Goal: Complete application form

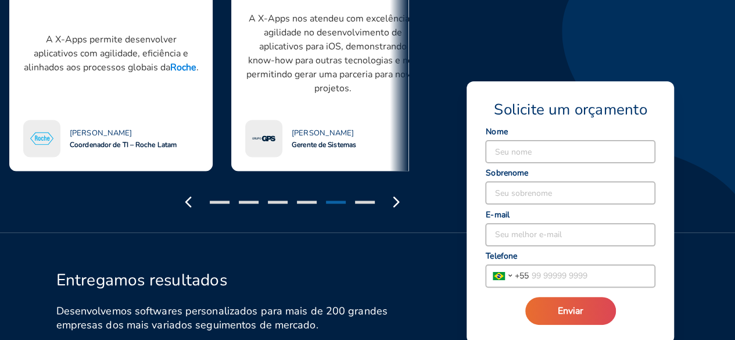
scroll to position [1103, 0]
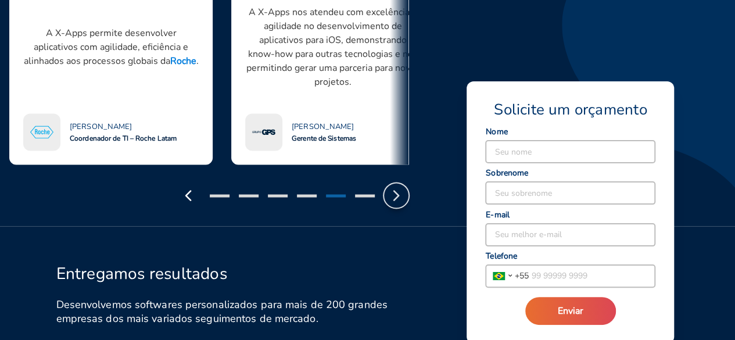
click at [397, 186] on icon "button" at bounding box center [396, 195] width 19 height 19
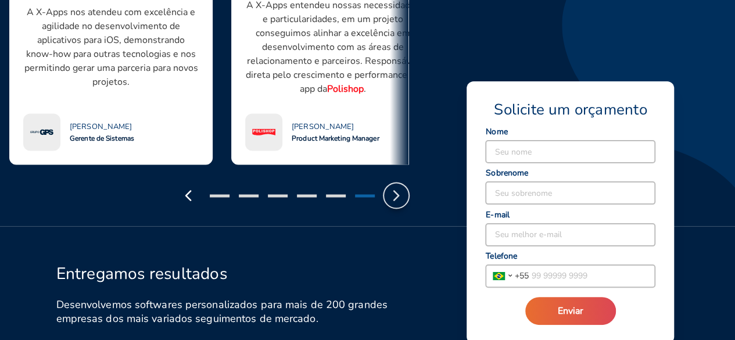
click at [397, 186] on icon "button" at bounding box center [396, 195] width 19 height 19
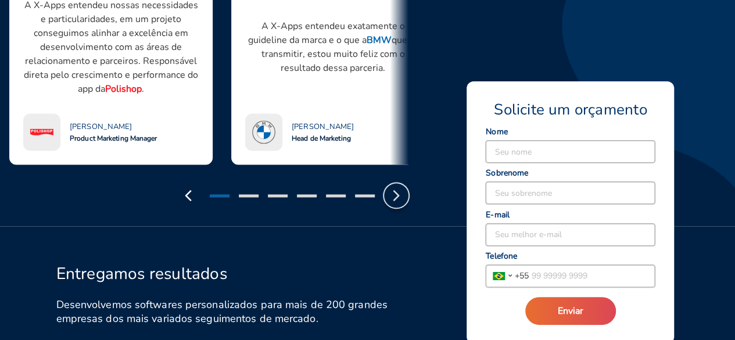
click at [397, 191] on polyline "button" at bounding box center [396, 195] width 5 height 9
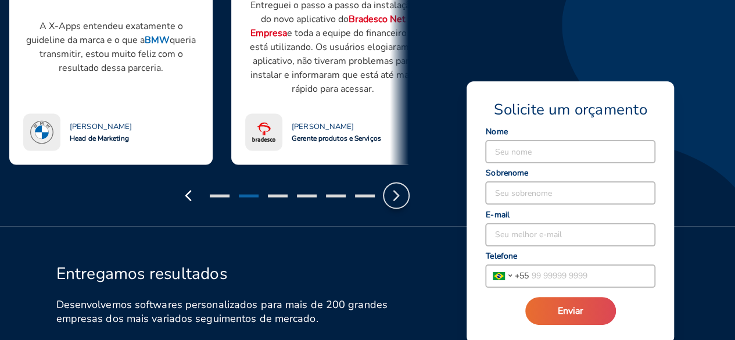
click at [397, 191] on polyline "button" at bounding box center [396, 195] width 5 height 9
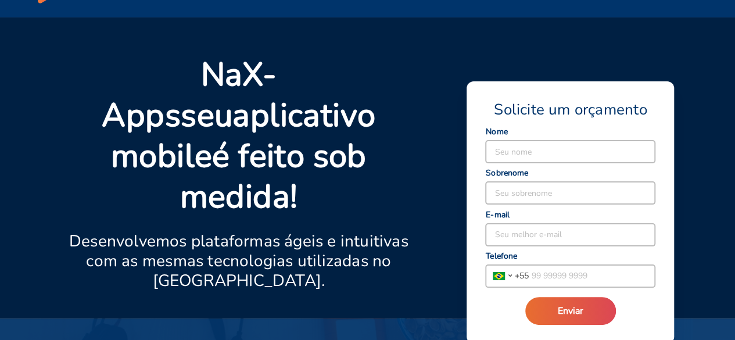
scroll to position [0, 0]
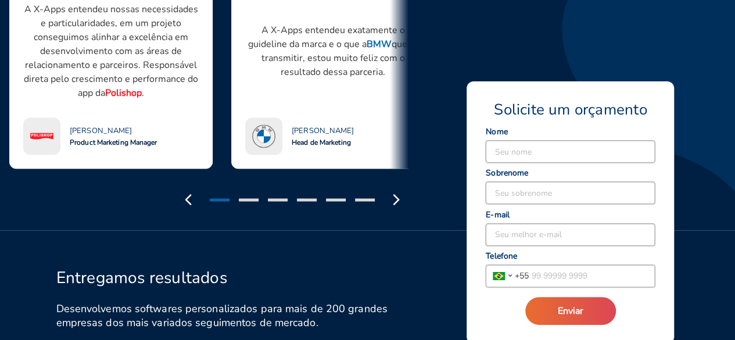
scroll to position [1103, 0]
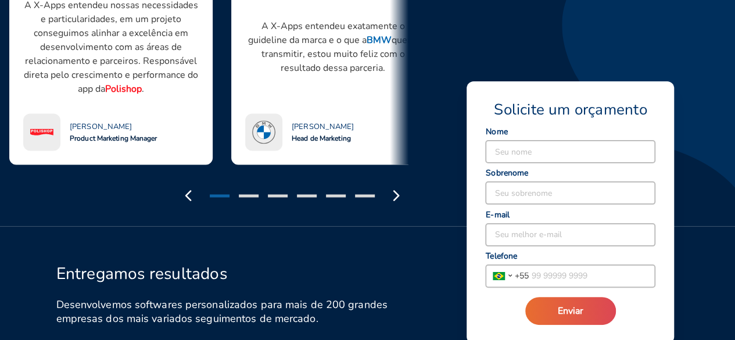
click at [498, 157] on input at bounding box center [570, 152] width 169 height 22
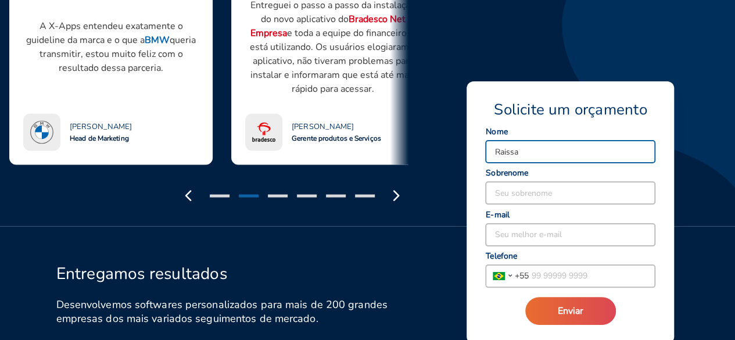
type input "Raissa"
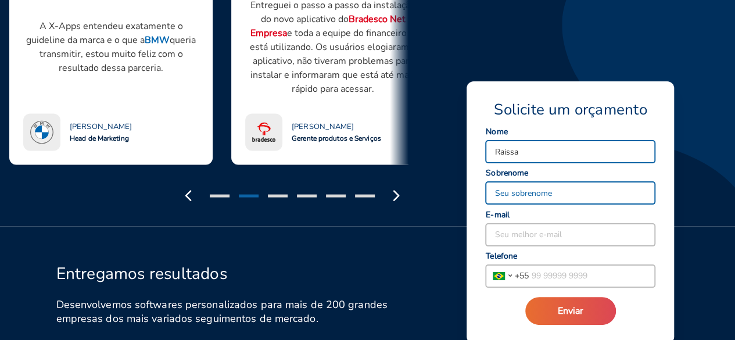
click at [491, 189] on input at bounding box center [570, 193] width 169 height 22
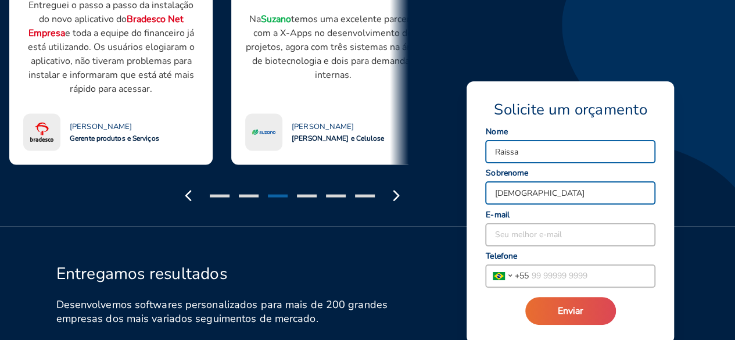
click at [497, 192] on input "jesus" at bounding box center [570, 193] width 169 height 22
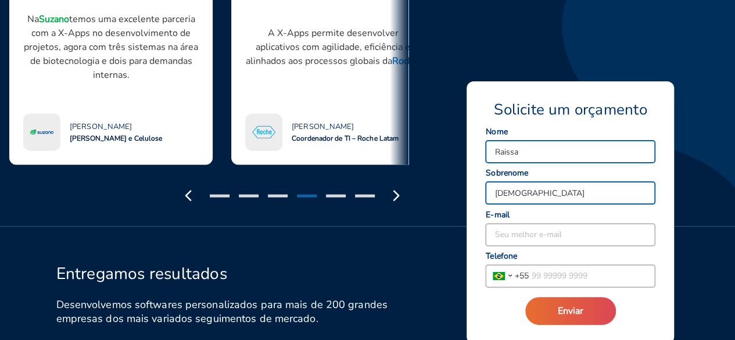
type input "Jesus"
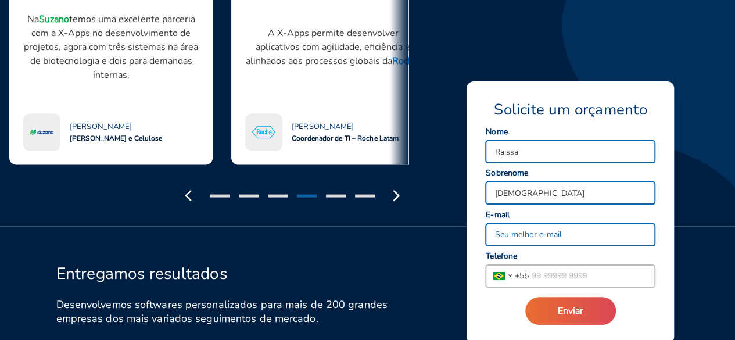
click at [506, 231] on input at bounding box center [570, 235] width 169 height 22
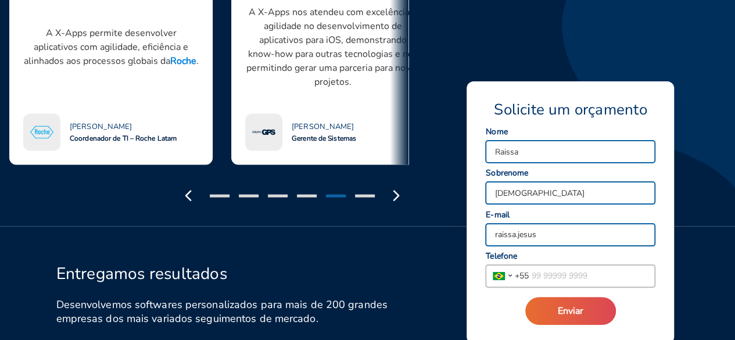
type input "raissa.jesus@argoenergia.com.br"
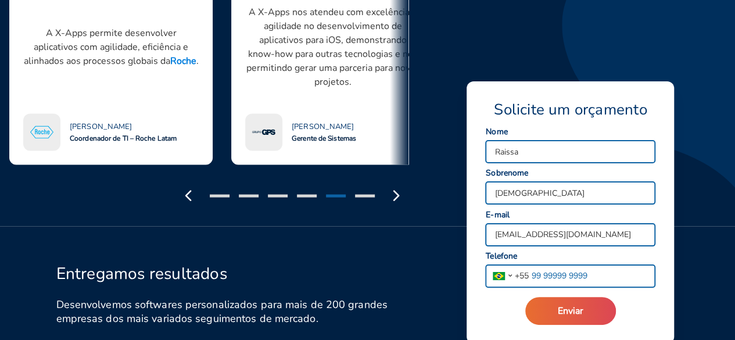
click at [570, 274] on input "tel" at bounding box center [592, 276] width 126 height 22
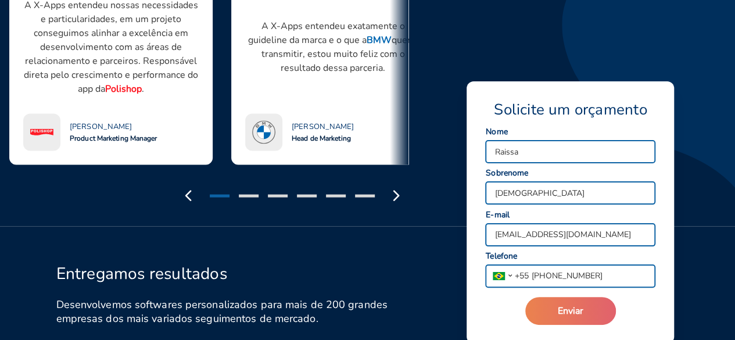
type input "(11) 98302-8123"
click at [563, 312] on span "Enviar" at bounding box center [571, 310] width 26 height 13
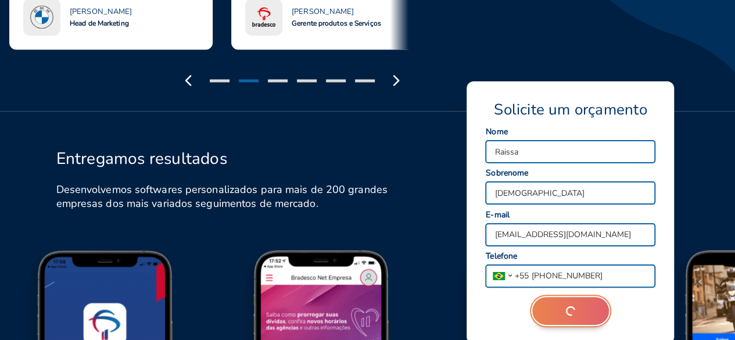
scroll to position [1220, 0]
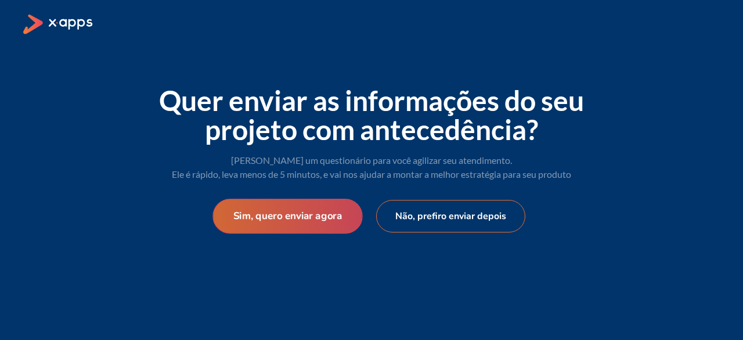
click at [335, 228] on button "Sim, quero enviar agora" at bounding box center [288, 216] width 150 height 35
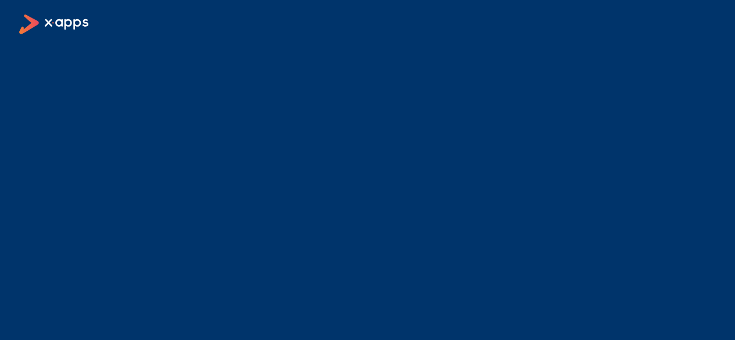
select select "BR"
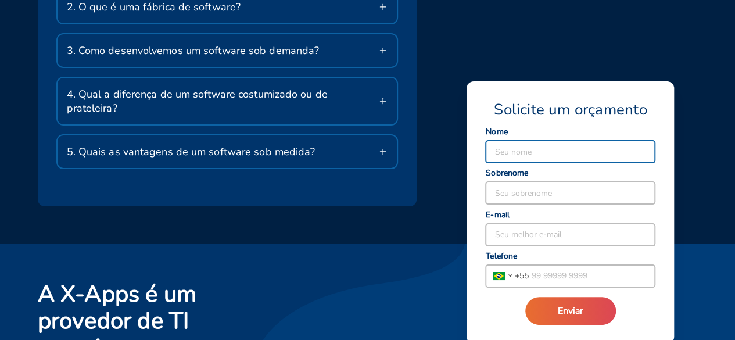
scroll to position [2166, 0]
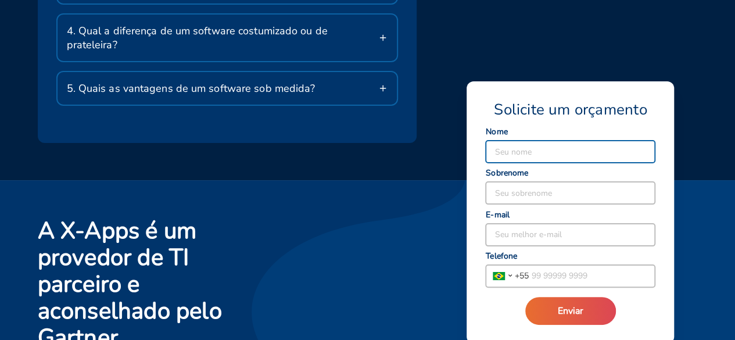
click at [380, 88] on line at bounding box center [382, 88] width 5 height 0
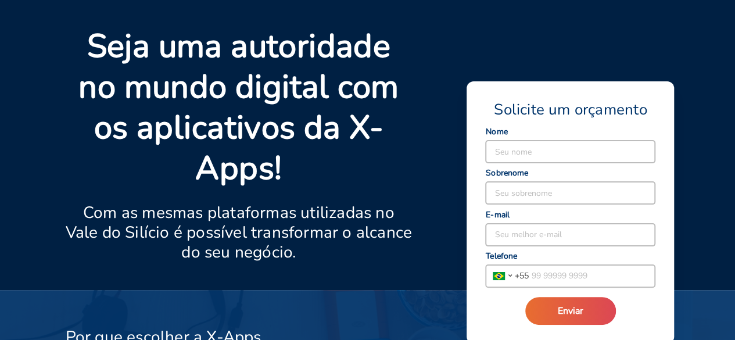
scroll to position [0, 0]
